Goal: Transaction & Acquisition: Subscribe to service/newsletter

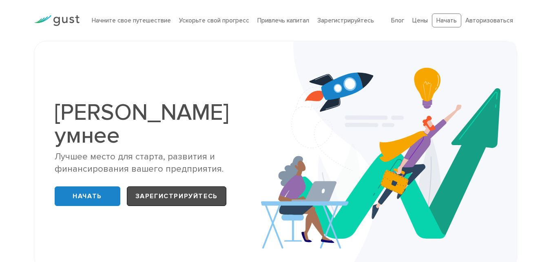
click at [178, 186] on link "Зарегистрируйтесь" at bounding box center [177, 196] width 100 height 20
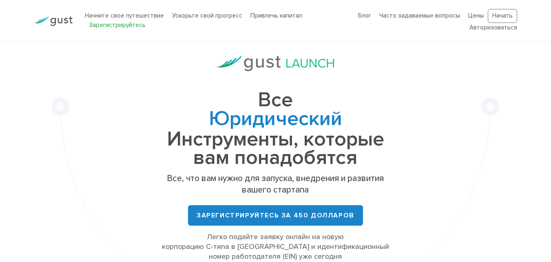
scroll to position [54, 0]
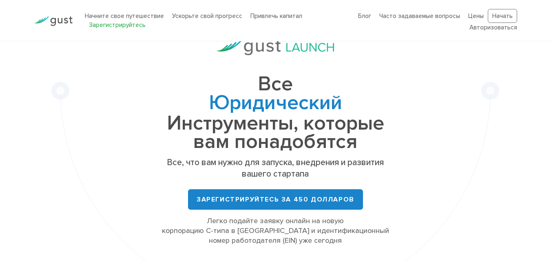
click at [139, 27] on font "Зарегистрируйтесь" at bounding box center [117, 24] width 57 height 7
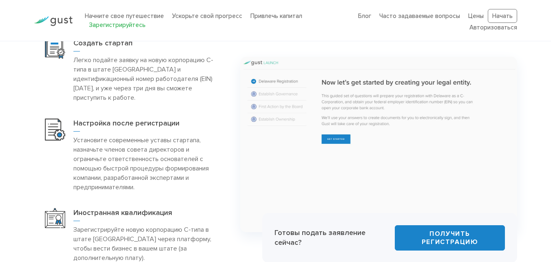
scroll to position [490, 0]
